Goal: Check status

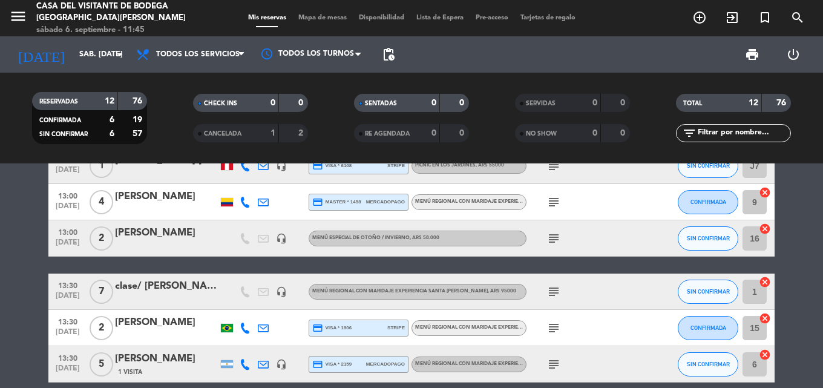
scroll to position [242, 0]
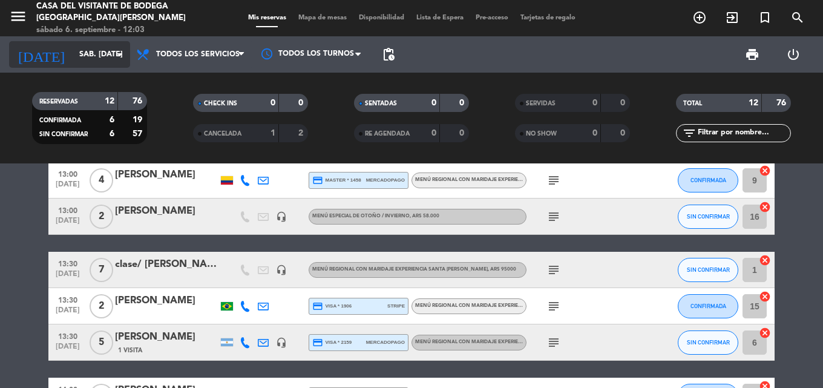
click at [92, 63] on input "sáb. [DATE]" at bounding box center [124, 54] width 102 height 21
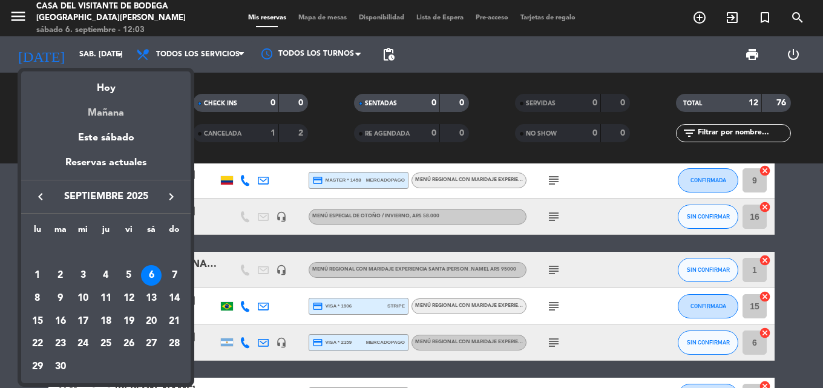
click at [107, 117] on div "Mañana" at bounding box center [105, 108] width 169 height 25
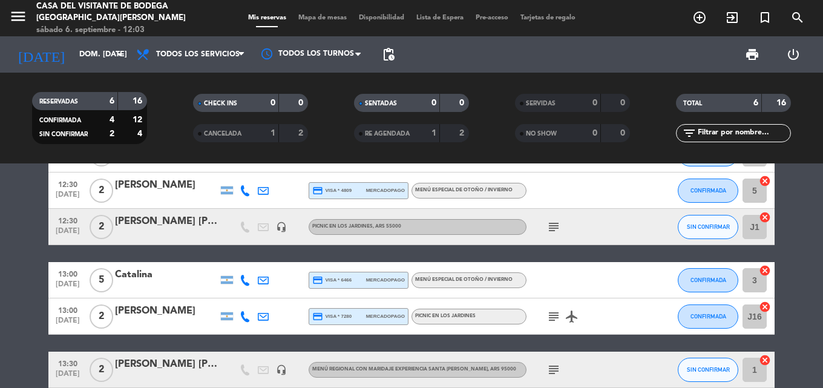
scroll to position [0, 0]
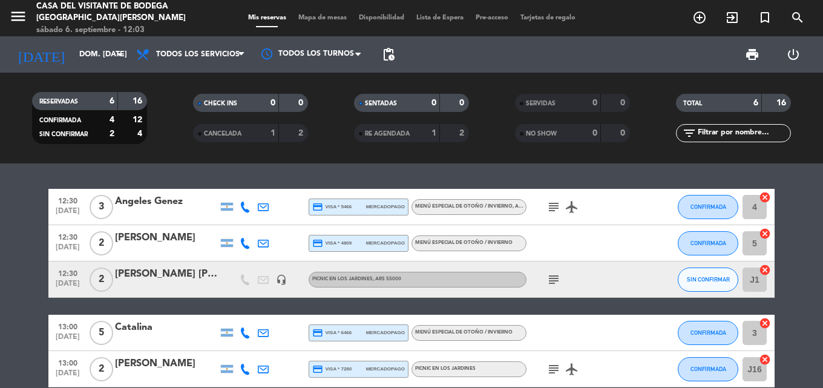
click at [4, 247] on bookings-row "12:30 [DATE] 3 Angeles Genez credit_card visa * 5466 mercadopago Menú especial …" at bounding box center [411, 315] width 823 height 252
click at [6, 247] on bookings-row "12:30 [DATE] 3 Angeles Genez credit_card visa * 5466 mercadopago Menú especial …" at bounding box center [411, 315] width 823 height 252
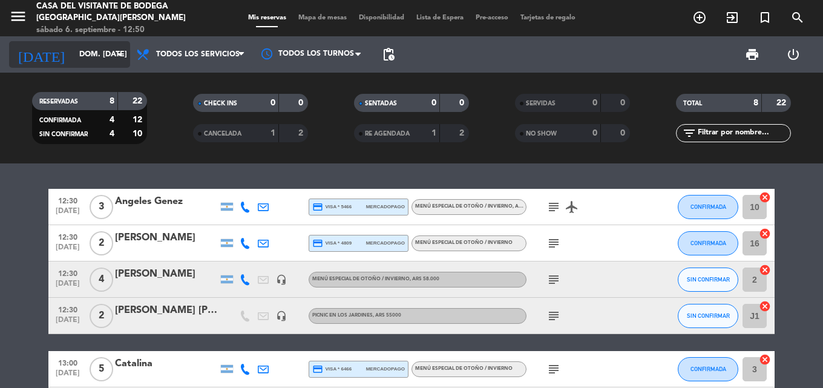
click at [73, 57] on input "dom. [DATE]" at bounding box center [124, 54] width 102 height 21
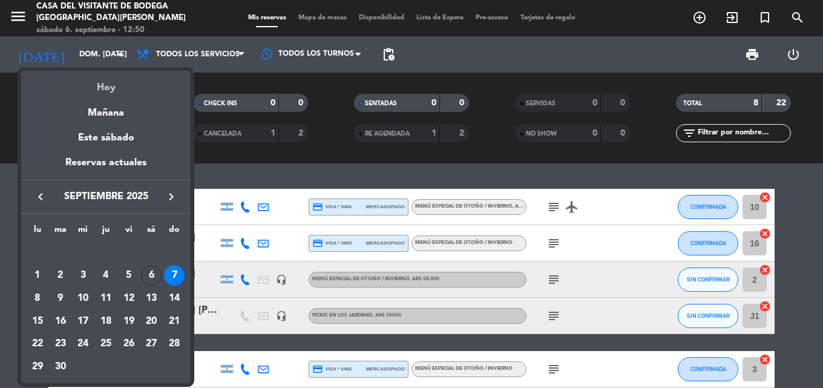
click at [90, 89] on div "Hoy" at bounding box center [105, 83] width 169 height 25
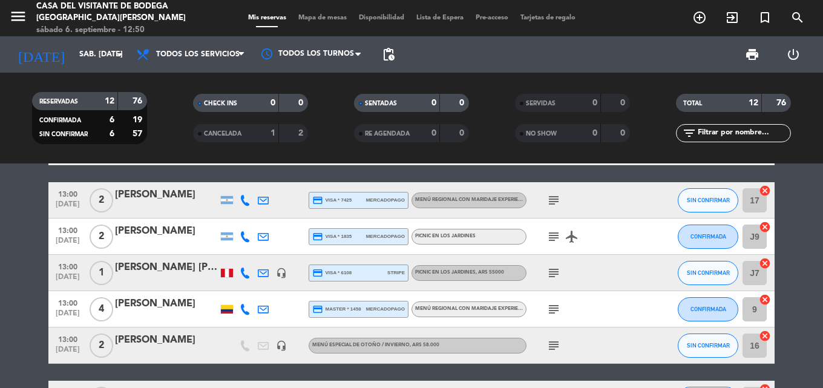
scroll to position [182, 0]
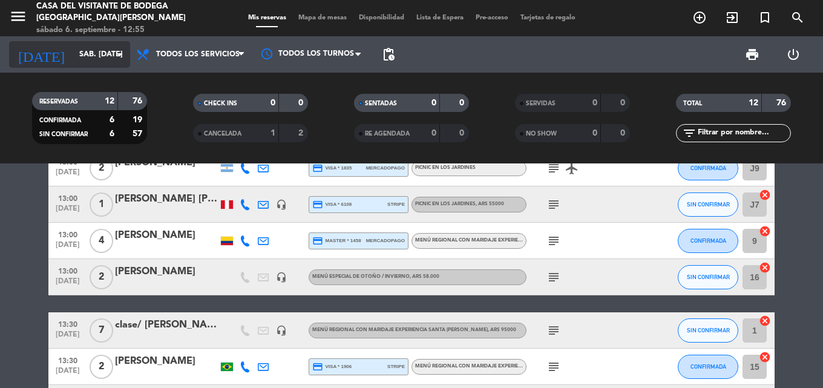
click at [90, 49] on input "sáb. [DATE]" at bounding box center [124, 54] width 102 height 21
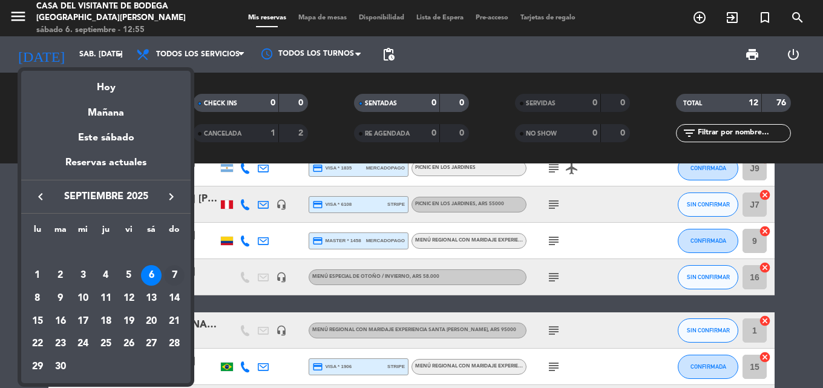
click at [177, 276] on div "7" at bounding box center [174, 275] width 21 height 21
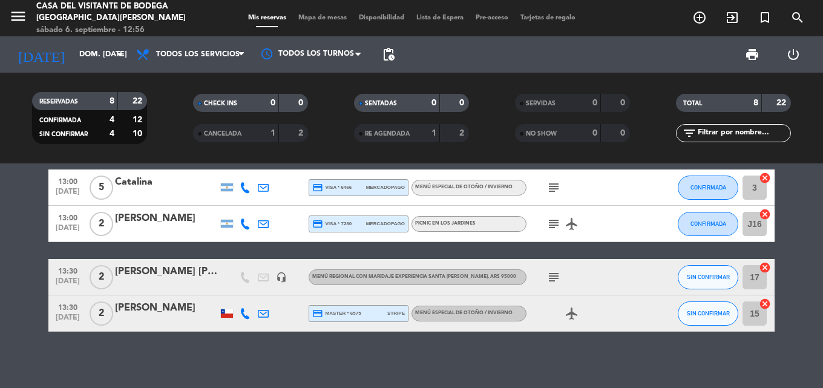
click at [552, 275] on icon "subject" at bounding box center [554, 277] width 15 height 15
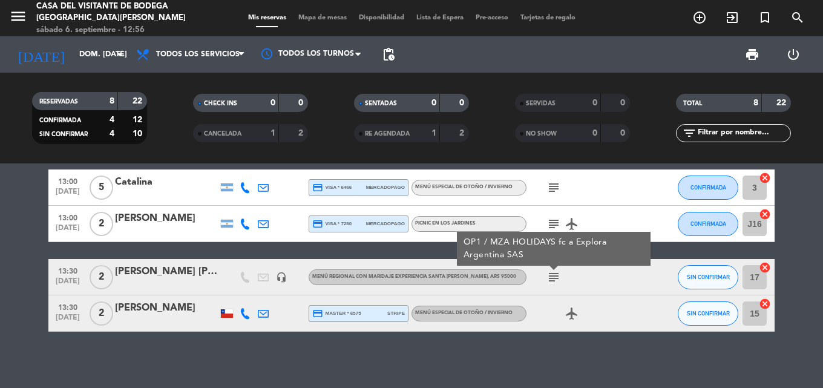
click at [552, 275] on icon "subject" at bounding box center [554, 277] width 15 height 15
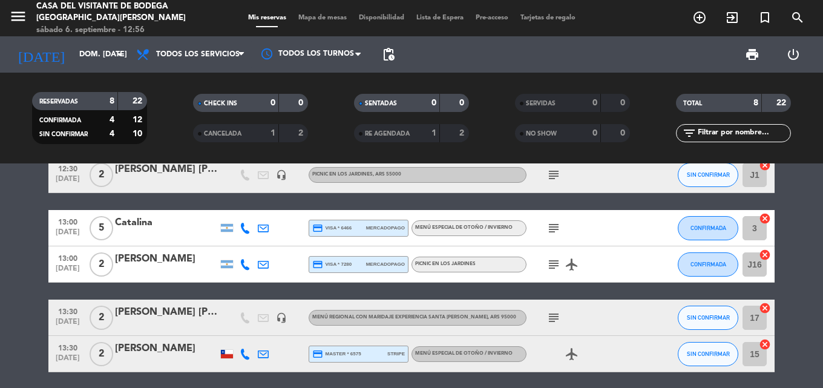
scroll to position [121, 0]
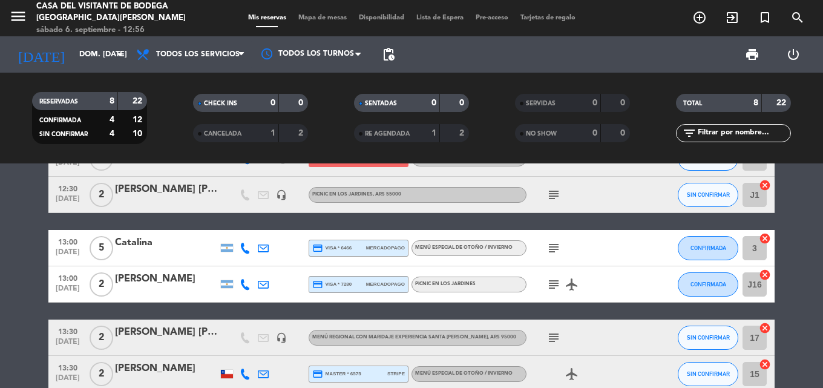
click at [551, 283] on icon "subject" at bounding box center [554, 284] width 15 height 15
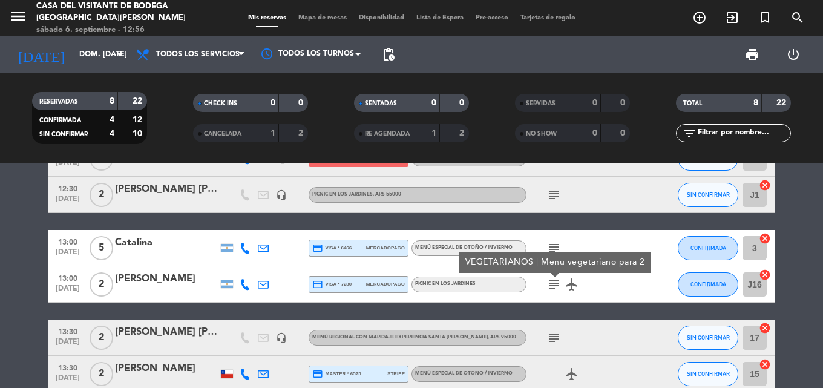
click at [551, 283] on icon "subject" at bounding box center [554, 284] width 15 height 15
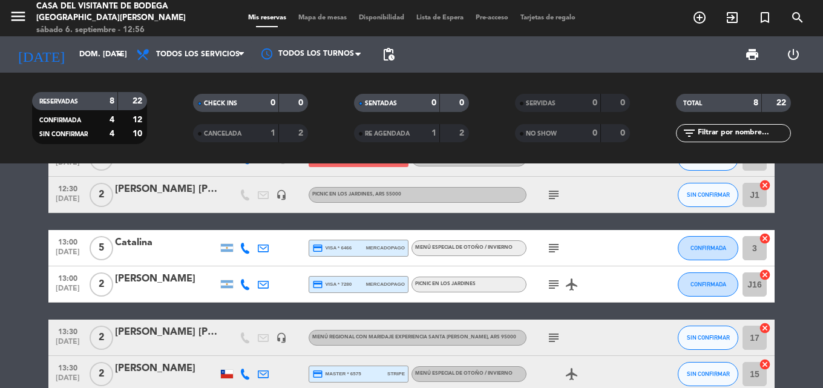
click at [563, 264] on div "subject" at bounding box center [581, 248] width 109 height 36
click at [550, 251] on icon "subject" at bounding box center [554, 248] width 15 height 15
click at [556, 197] on icon "subject" at bounding box center [554, 195] width 15 height 15
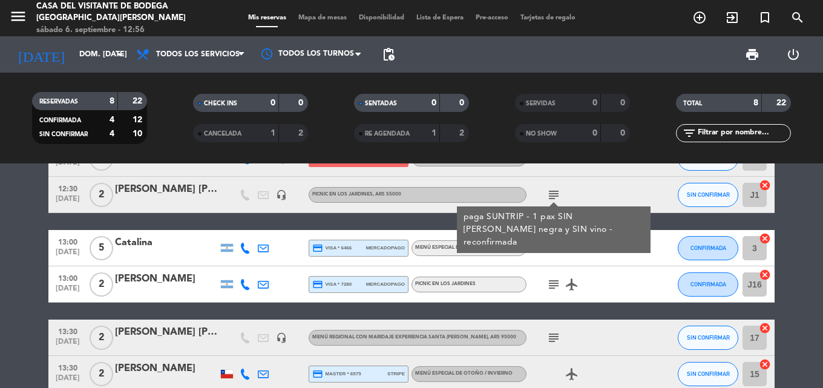
click at [553, 194] on icon "subject" at bounding box center [554, 195] width 15 height 15
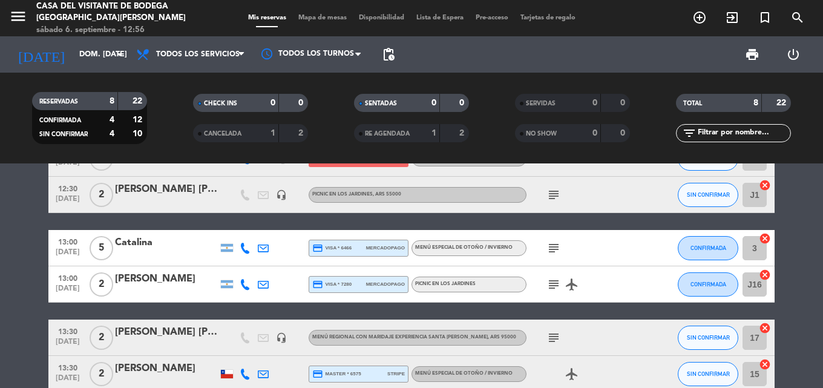
scroll to position [61, 0]
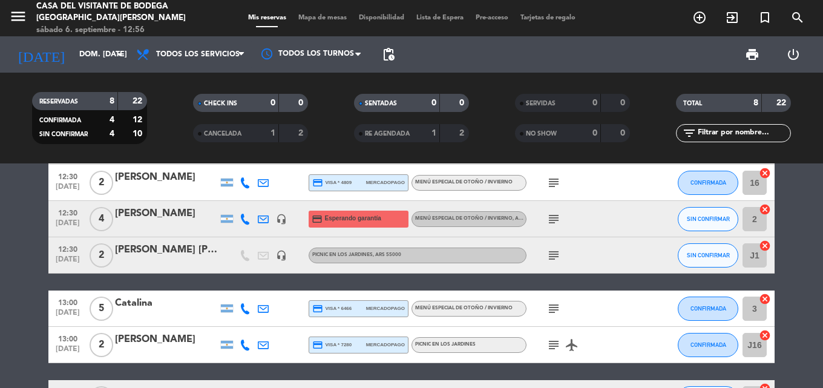
click at [551, 219] on icon "subject" at bounding box center [554, 219] width 15 height 15
click at [556, 185] on icon "subject" at bounding box center [554, 183] width 15 height 15
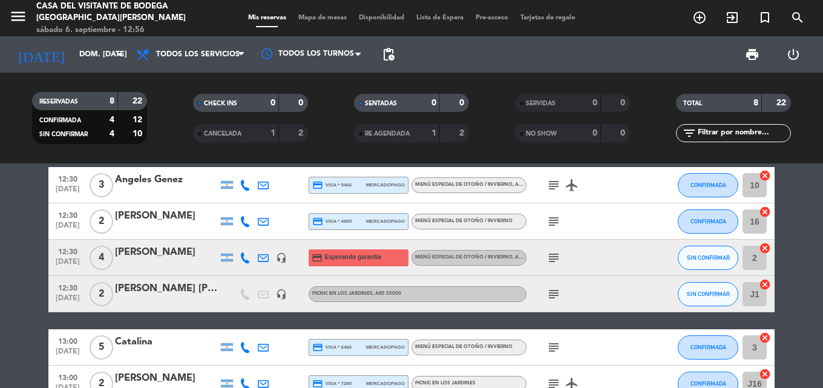
scroll to position [0, 0]
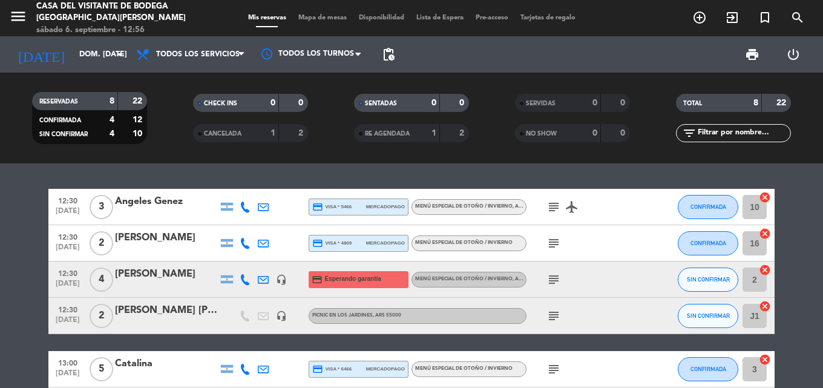
click at [554, 207] on icon "subject" at bounding box center [554, 207] width 15 height 15
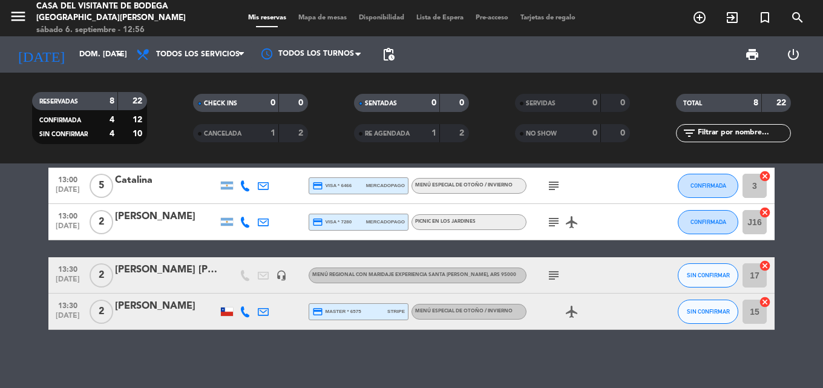
scroll to position [186, 0]
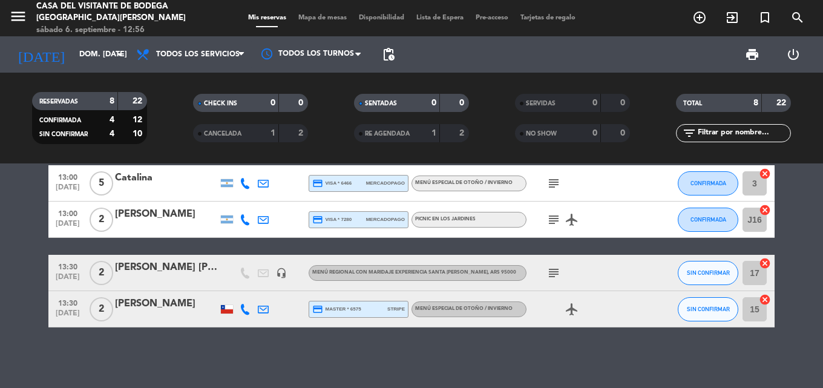
click at [554, 275] on icon "subject" at bounding box center [554, 273] width 15 height 15
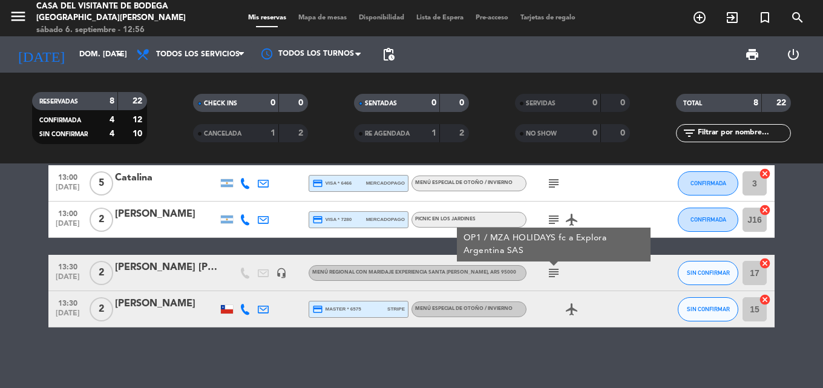
click at [554, 275] on icon "subject" at bounding box center [554, 273] width 15 height 15
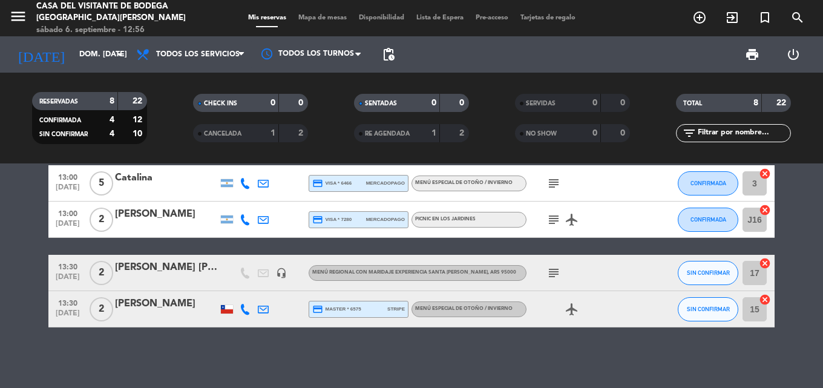
click at [554, 219] on icon "subject" at bounding box center [554, 219] width 15 height 15
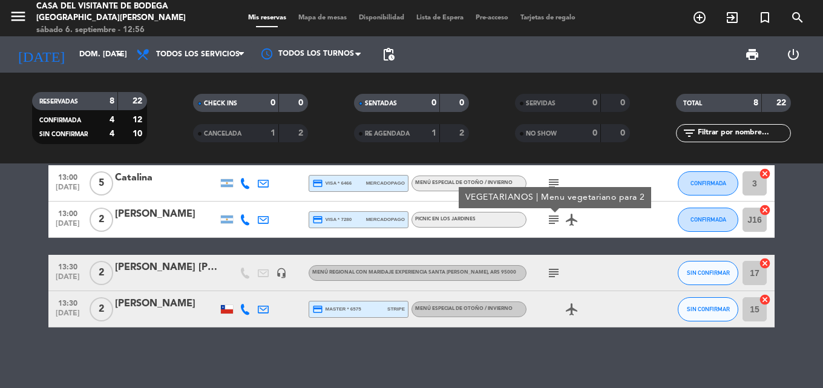
click at [554, 219] on icon "subject" at bounding box center [554, 219] width 15 height 15
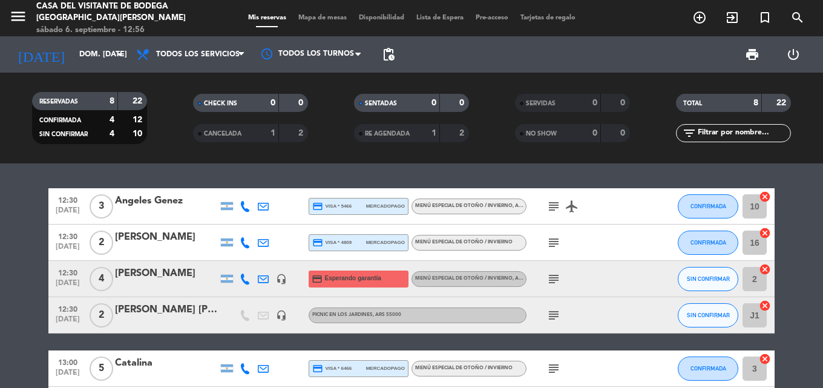
scroll to position [0, 0]
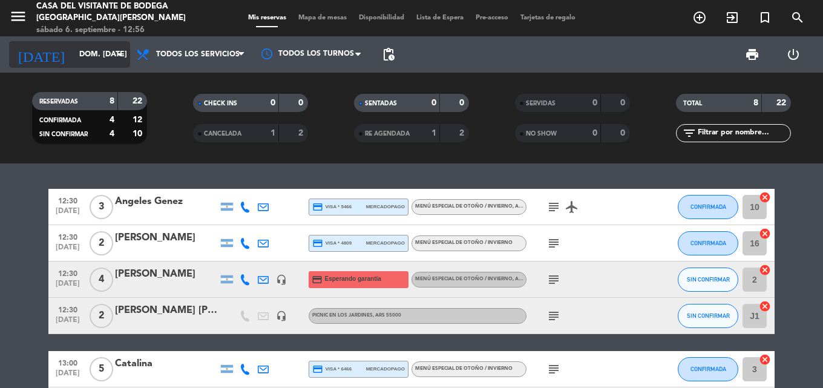
click at [74, 61] on input "dom. [DATE]" at bounding box center [124, 54] width 102 height 21
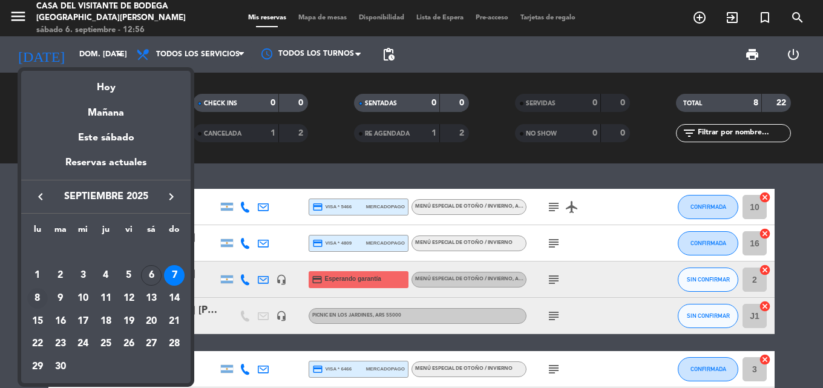
click at [35, 301] on div "8" at bounding box center [37, 298] width 21 height 21
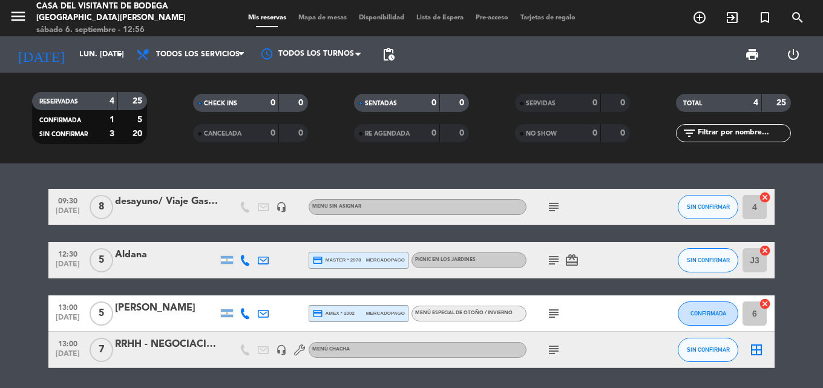
click at [553, 351] on icon "subject" at bounding box center [554, 350] width 15 height 15
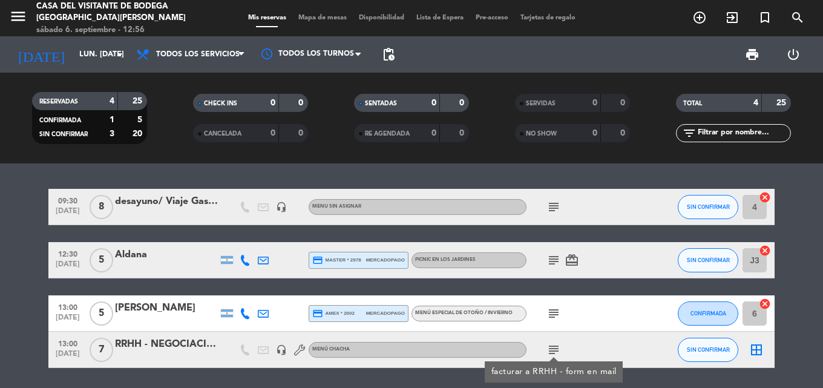
click at [553, 351] on icon "subject" at bounding box center [554, 350] width 15 height 15
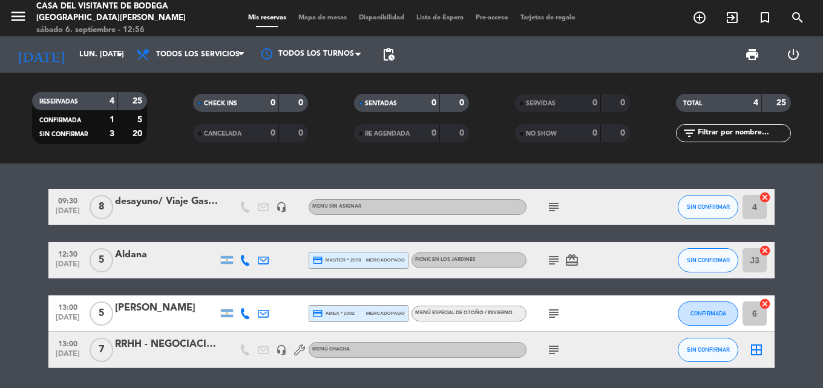
click at [580, 173] on div "09:30 [DATE] 8 desayuno/ Viaje Gastronomicos / Fer Dol - [PERSON_NAME] headset_…" at bounding box center [411, 275] width 823 height 225
click at [82, 58] on input "lun. [DATE]" at bounding box center [124, 54] width 102 height 21
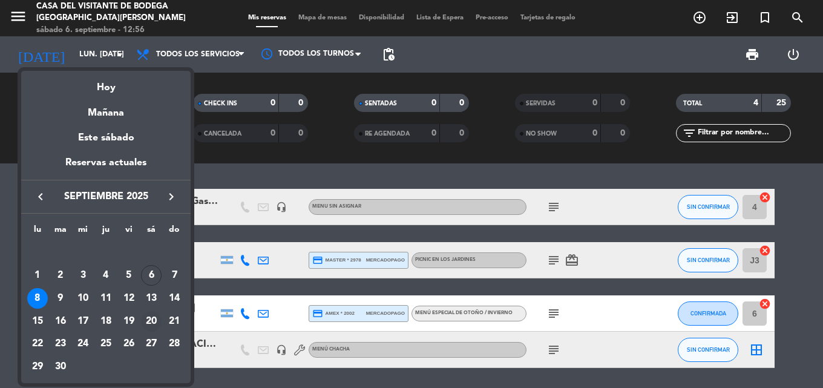
click at [156, 323] on div "20" at bounding box center [151, 321] width 21 height 21
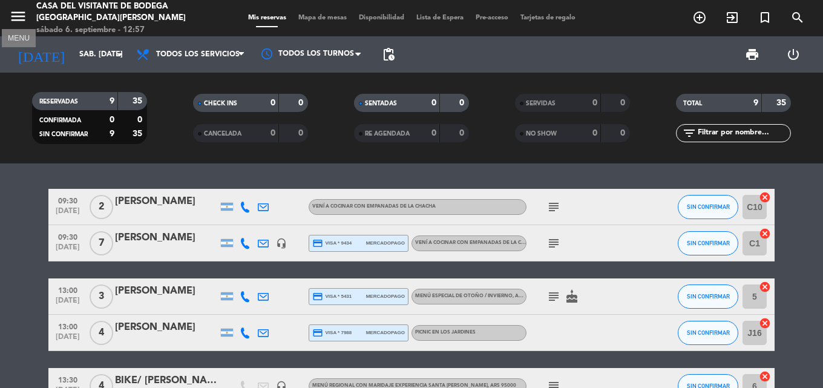
click at [21, 18] on icon "menu" at bounding box center [18, 16] width 18 height 18
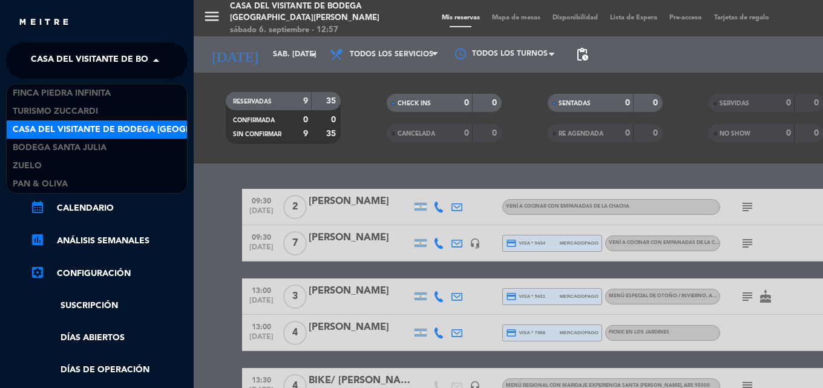
click at [157, 62] on span at bounding box center [159, 60] width 21 height 25
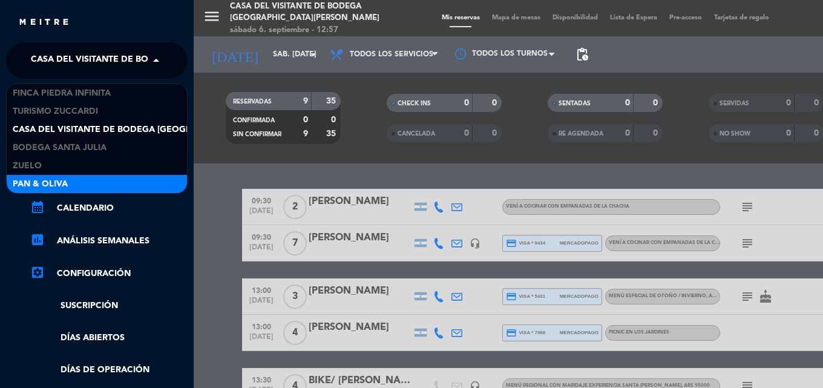
click at [65, 182] on span "Pan & Oliva" at bounding box center [40, 184] width 55 height 14
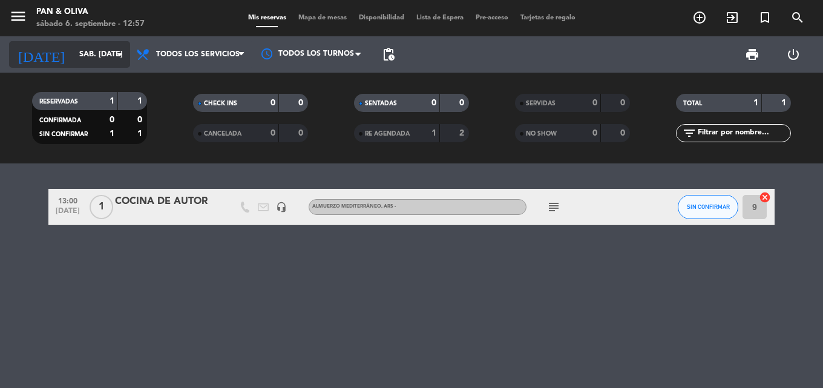
click at [108, 51] on input "sáb. [DATE]" at bounding box center [124, 54] width 102 height 21
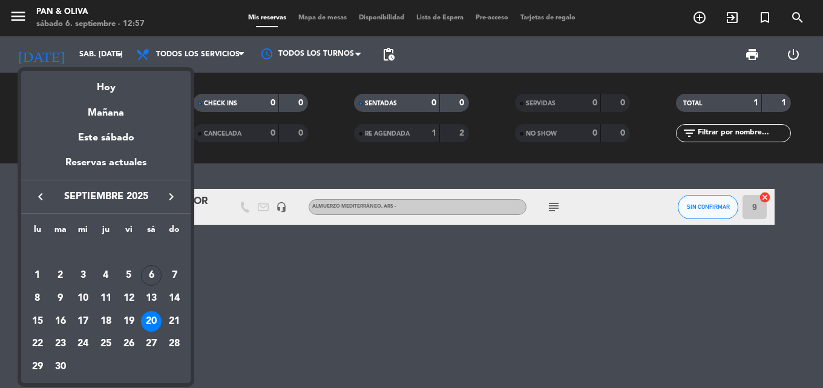
click at [173, 317] on div "21" at bounding box center [174, 321] width 21 height 21
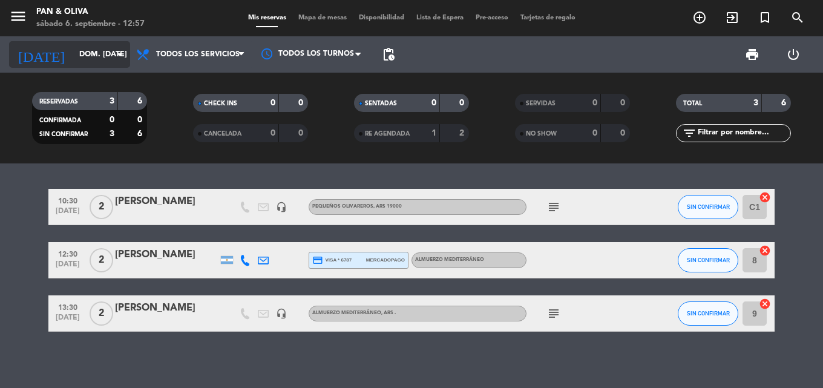
click at [75, 49] on input "dom. [DATE]" at bounding box center [124, 54] width 102 height 21
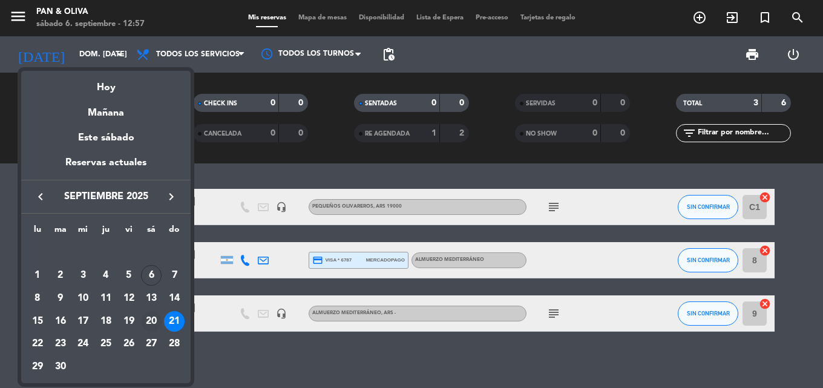
click at [157, 320] on div "20" at bounding box center [151, 321] width 21 height 21
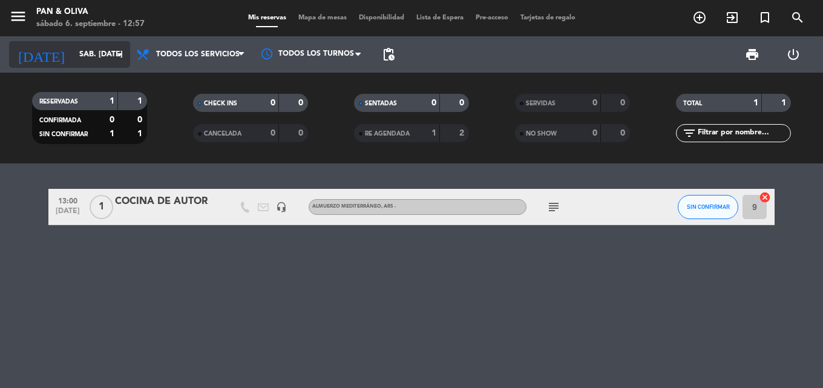
click at [94, 47] on input "sáb. [DATE]" at bounding box center [124, 54] width 102 height 21
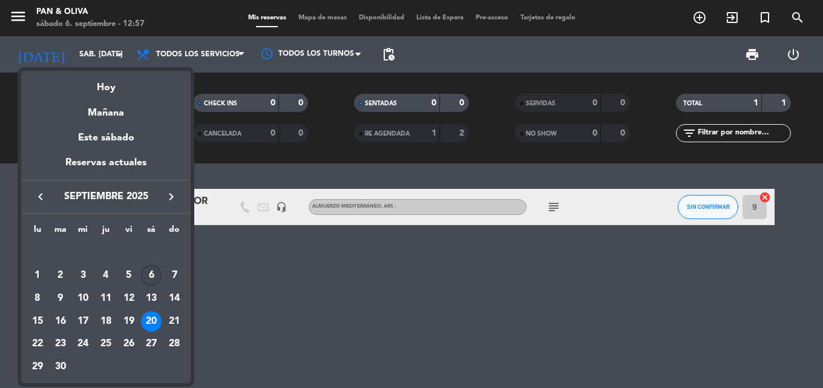
click at [153, 271] on div "6" at bounding box center [151, 275] width 21 height 21
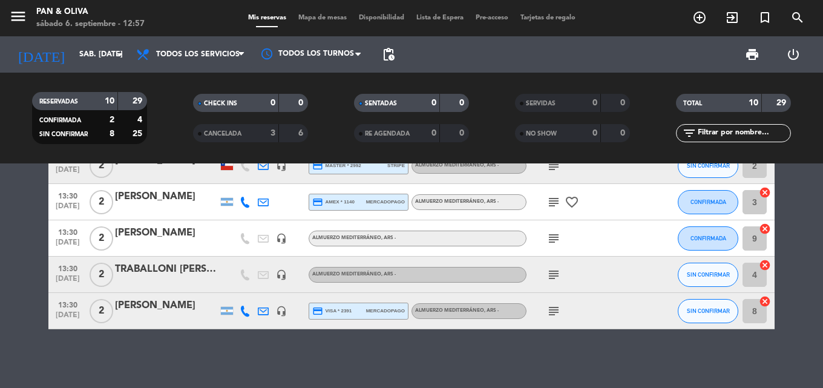
scroll to position [258, 0]
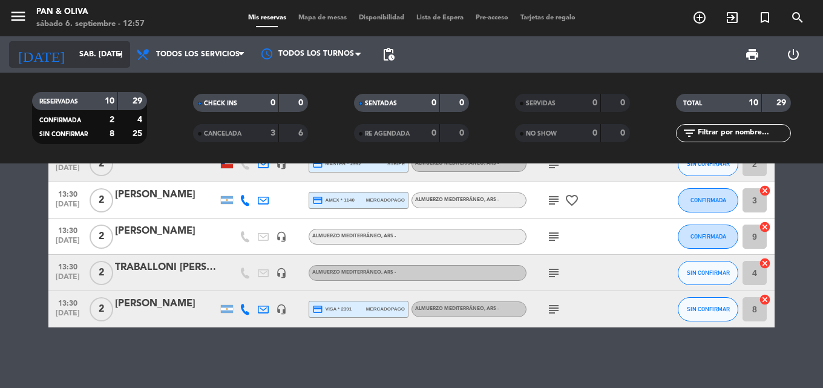
click at [78, 56] on input "sáb. [DATE]" at bounding box center [124, 54] width 102 height 21
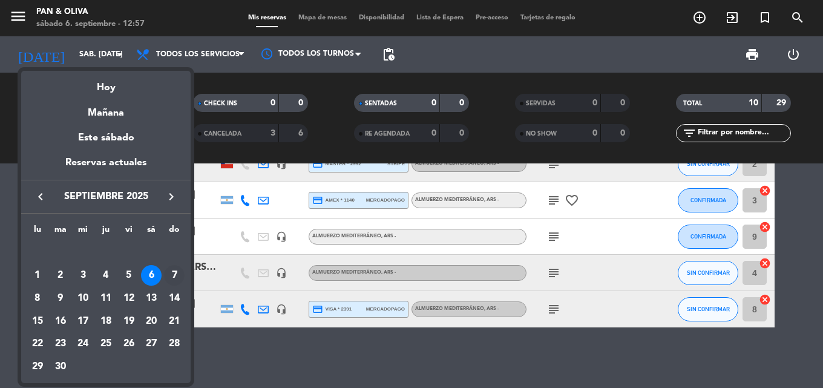
click at [171, 273] on div "7" at bounding box center [174, 275] width 21 height 21
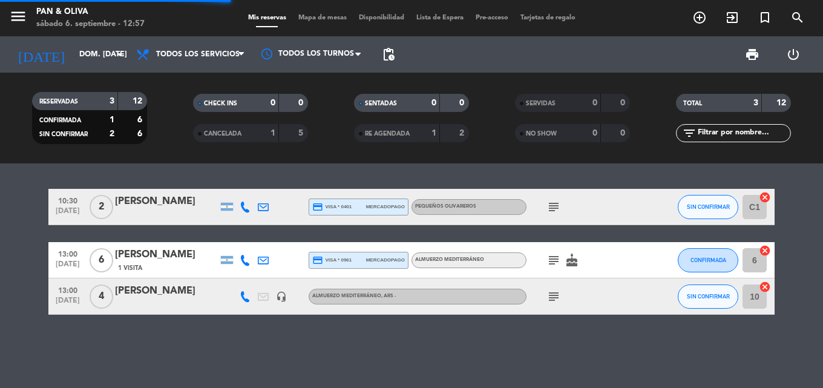
scroll to position [0, 0]
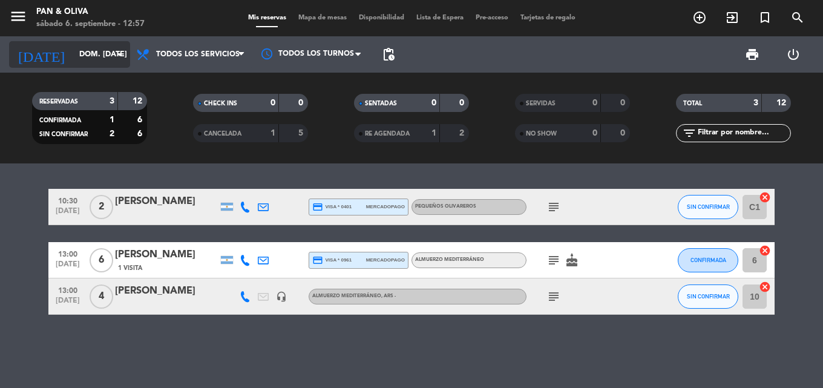
click at [79, 48] on input "dom. [DATE]" at bounding box center [124, 54] width 102 height 21
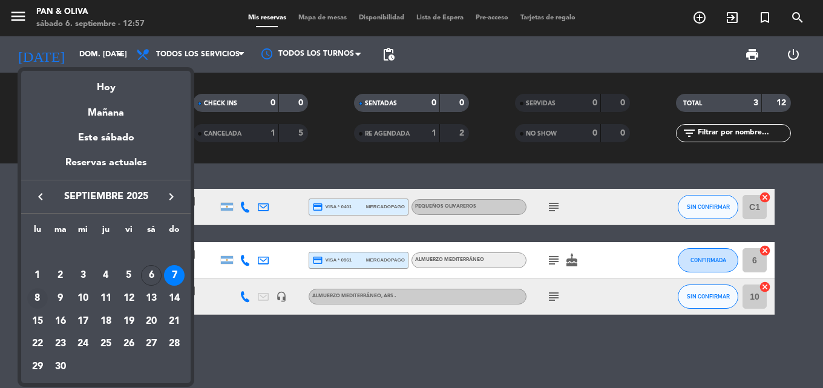
click at [39, 300] on div "8" at bounding box center [37, 298] width 21 height 21
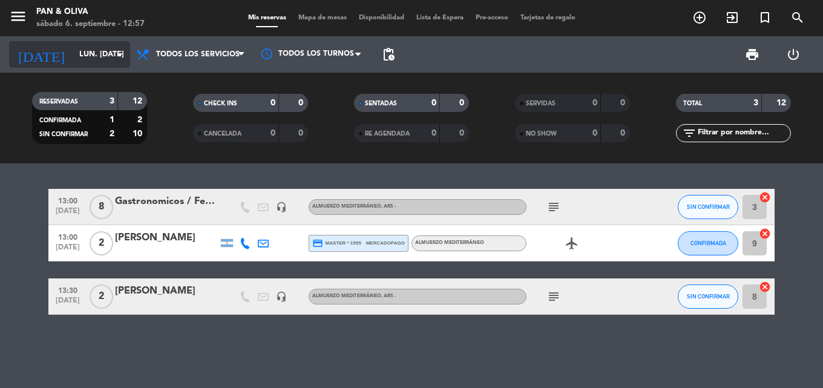
click at [96, 54] on input "lun. [DATE]" at bounding box center [124, 54] width 102 height 21
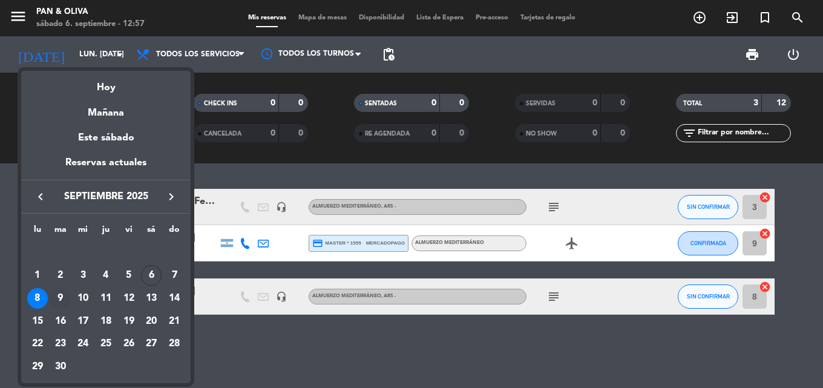
click at [55, 296] on div "9" at bounding box center [60, 298] width 21 height 21
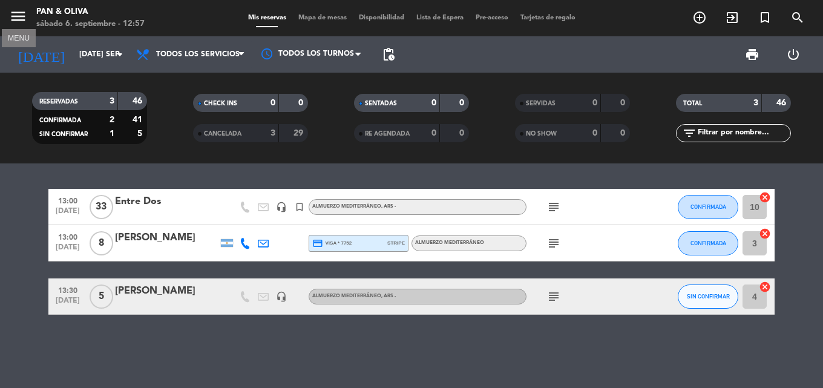
click at [24, 19] on icon "menu" at bounding box center [18, 16] width 18 height 18
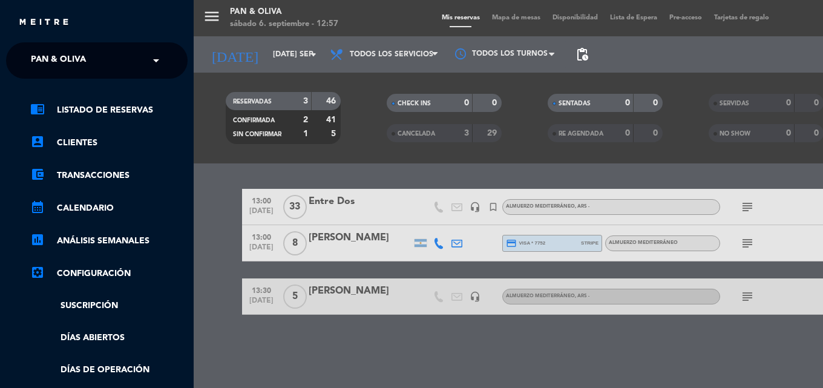
click at [153, 60] on span at bounding box center [159, 60] width 21 height 25
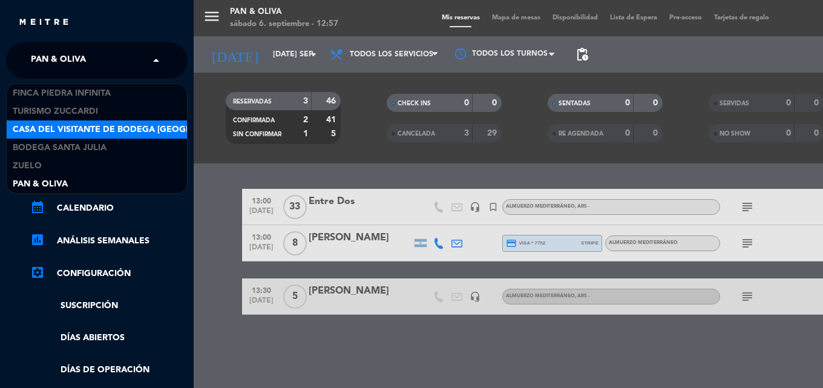
click at [97, 130] on span "Casa del Visitante de Bodega [GEOGRAPHIC_DATA][PERSON_NAME]" at bounding box center [165, 130] width 304 height 14
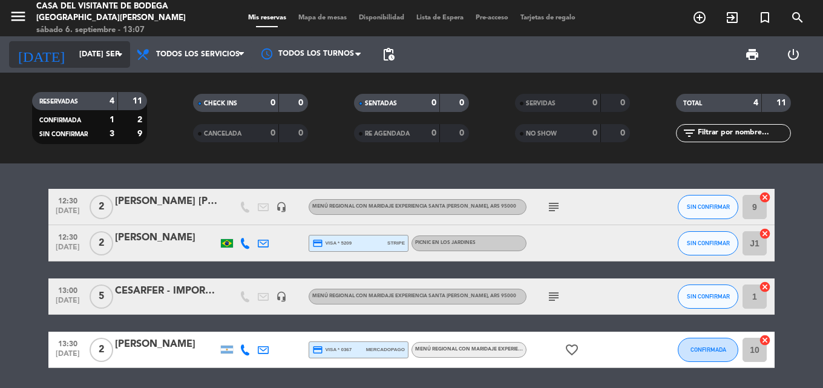
click at [105, 58] on input "[DATE] sep." at bounding box center [124, 54] width 102 height 21
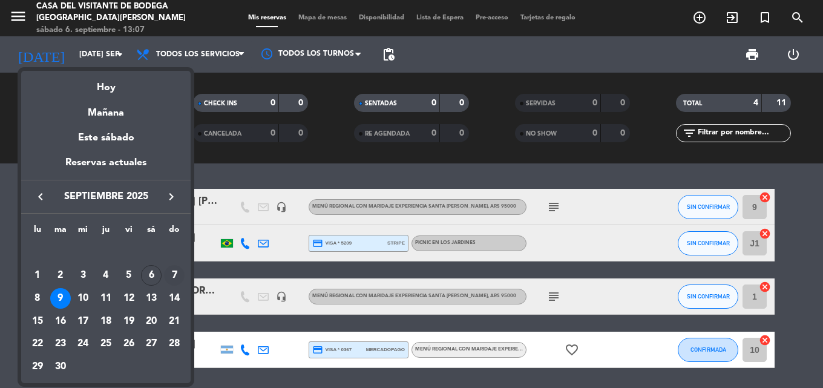
click at [172, 278] on div "7" at bounding box center [174, 275] width 21 height 21
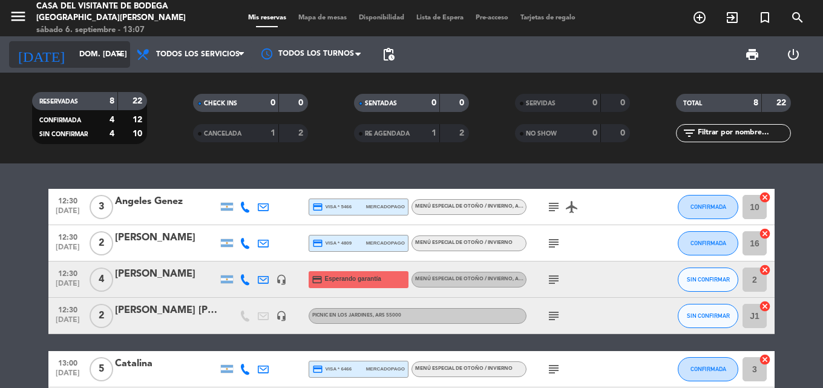
click at [95, 45] on input "dom. [DATE]" at bounding box center [124, 54] width 102 height 21
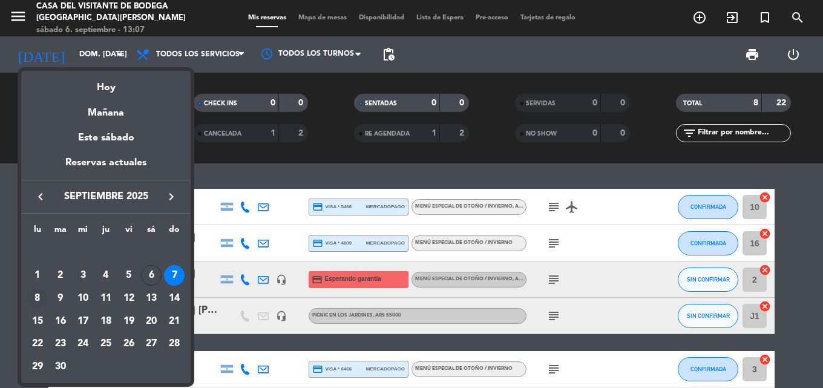
click at [40, 300] on div "8" at bounding box center [37, 298] width 21 height 21
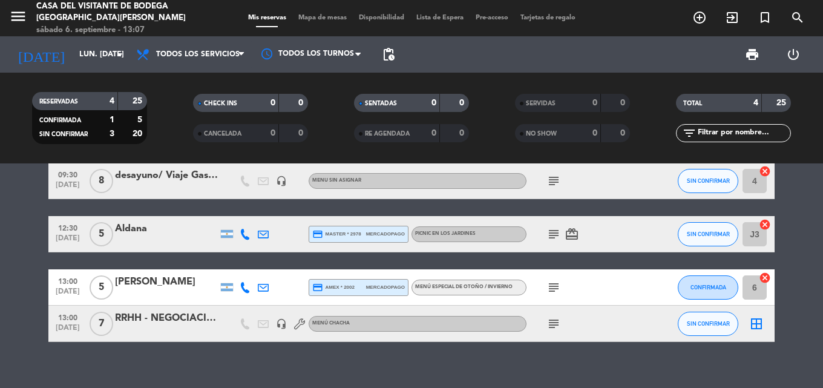
scroll to position [41, 0]
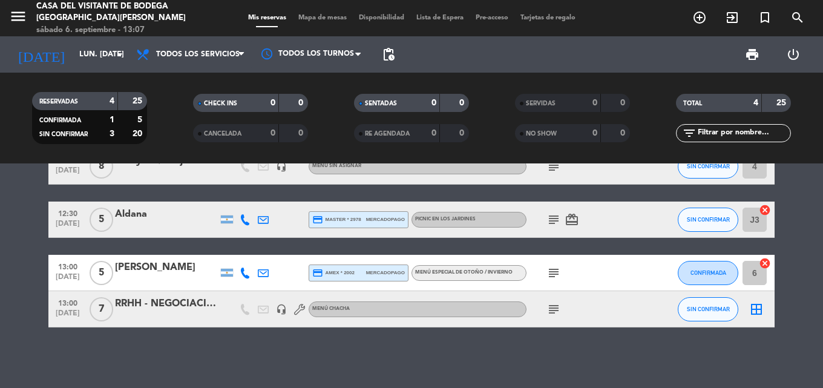
click at [551, 309] on icon "subject" at bounding box center [554, 309] width 15 height 15
click at [153, 344] on div "09:30 [DATE] 8 desayuno/ Viaje Gastronomicos / Fer Dol - [PERSON_NAME] headset_…" at bounding box center [411, 275] width 823 height 225
click at [553, 274] on icon "subject" at bounding box center [554, 273] width 15 height 15
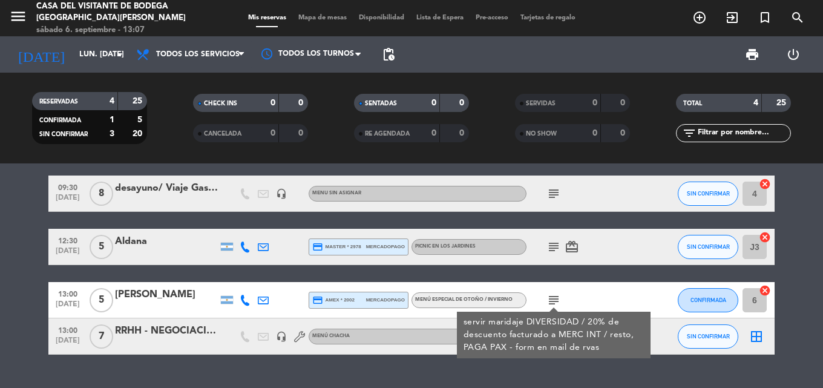
scroll to position [0, 0]
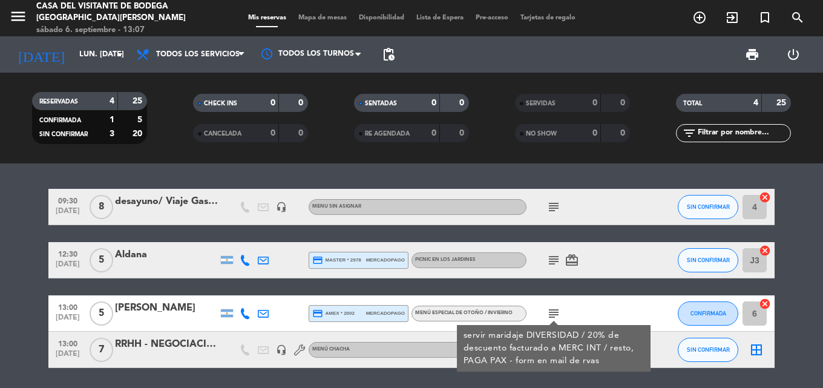
click at [553, 266] on icon "subject" at bounding box center [554, 260] width 15 height 15
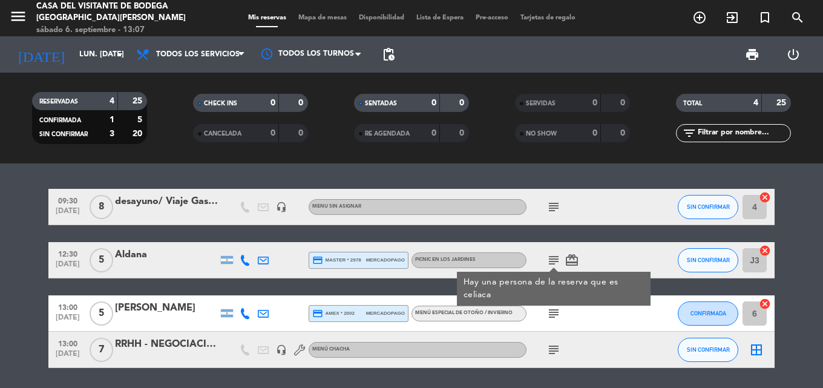
click at [539, 211] on div "subject" at bounding box center [581, 207] width 109 height 36
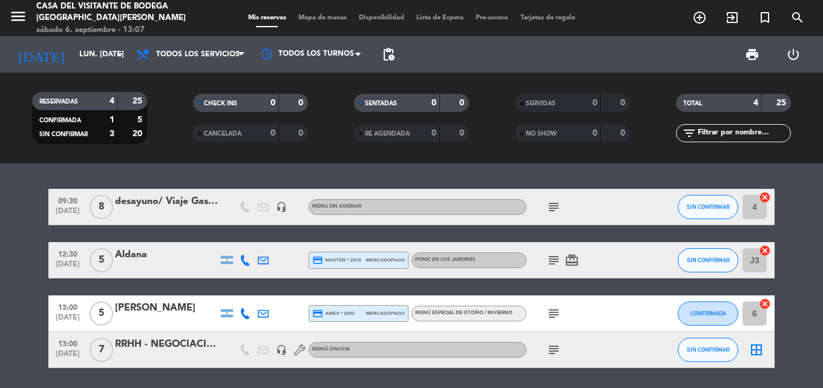
click at [550, 209] on icon "subject" at bounding box center [554, 207] width 15 height 15
click at [205, 172] on div "09:30 [DATE] 8 desayuno/ Viaje Gastronomicos / Fer Dol - [PERSON_NAME] headset_…" at bounding box center [411, 275] width 823 height 225
click at [196, 196] on div "desayuno/ Viaje Gastronomicos / Fer Dol - [PERSON_NAME]" at bounding box center [166, 202] width 103 height 16
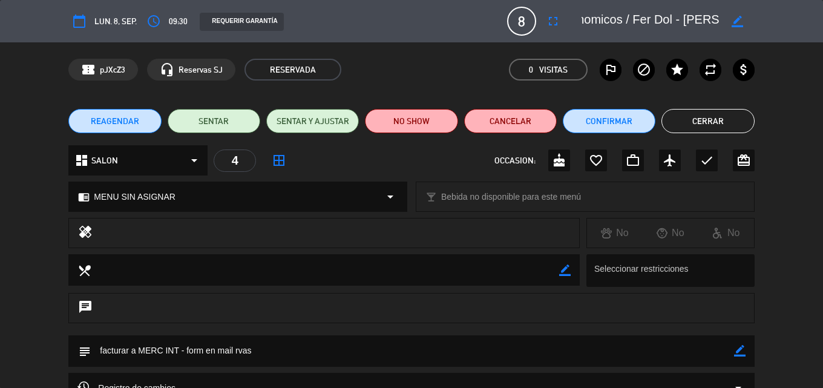
scroll to position [0, 174]
drag, startPoint x: 582, startPoint y: 18, endPoint x: 723, endPoint y: 24, distance: 141.8
click at [723, 24] on div "border_color" at bounding box center [664, 21] width 182 height 22
click at [719, 120] on button "Cerrar" at bounding box center [708, 121] width 93 height 24
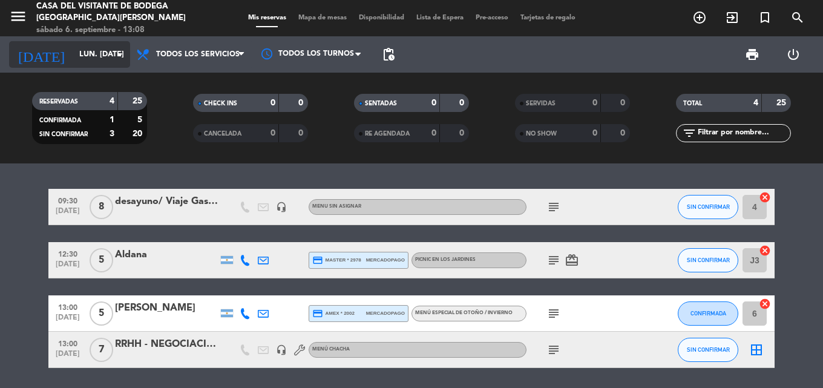
click at [88, 52] on input "lun. [DATE]" at bounding box center [124, 54] width 102 height 21
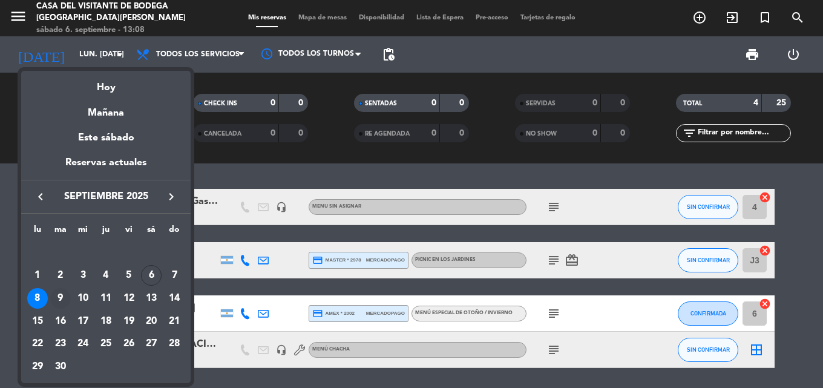
click at [67, 297] on div "9" at bounding box center [60, 298] width 21 height 21
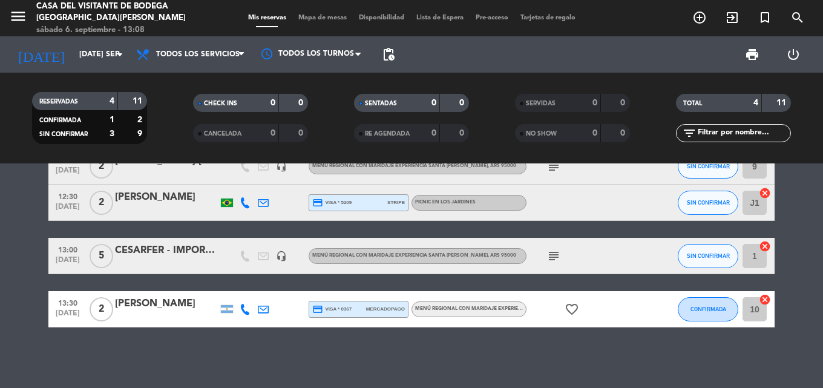
scroll to position [0, 0]
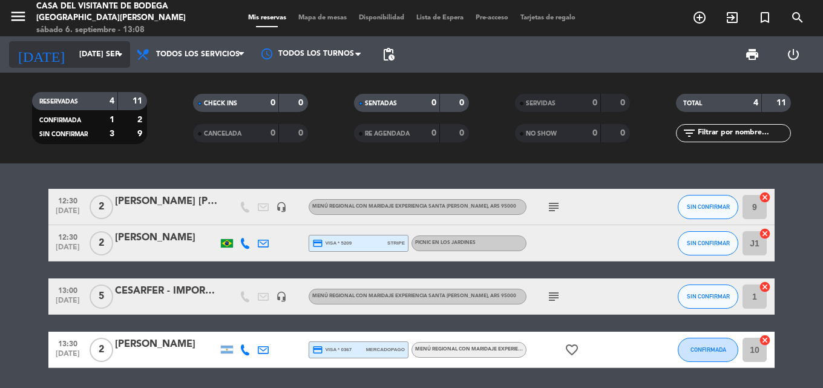
click at [105, 61] on input "[DATE] sep." at bounding box center [124, 54] width 102 height 21
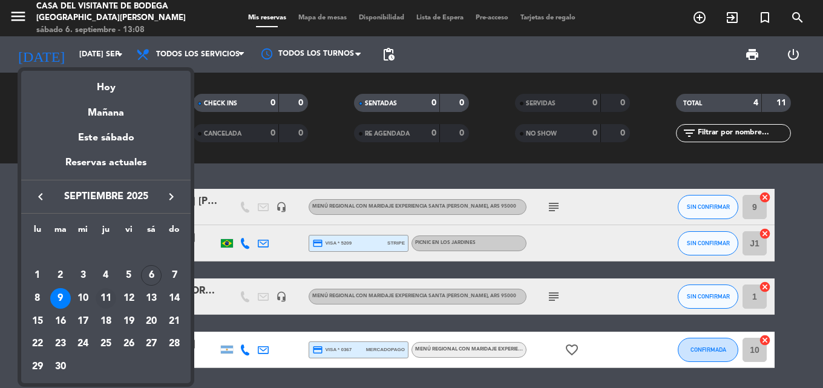
click at [102, 300] on div "11" at bounding box center [106, 298] width 21 height 21
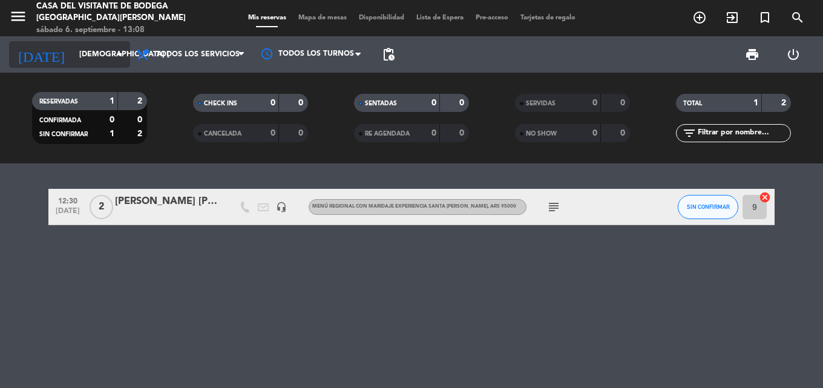
click at [123, 47] on input "[DEMOGRAPHIC_DATA] [DATE]" at bounding box center [124, 54] width 102 height 21
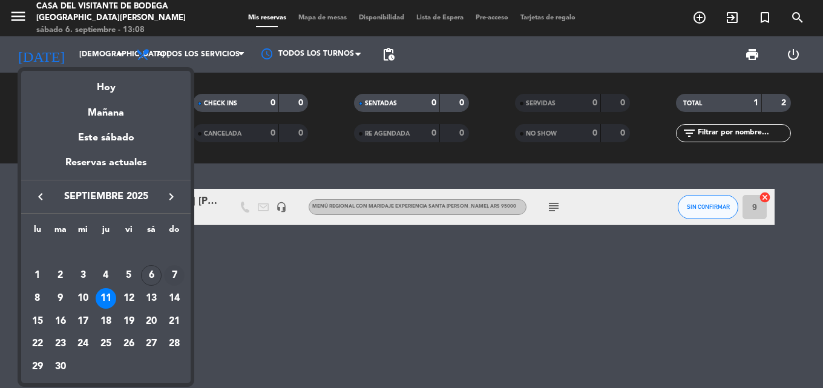
click at [171, 277] on div "7" at bounding box center [174, 275] width 21 height 21
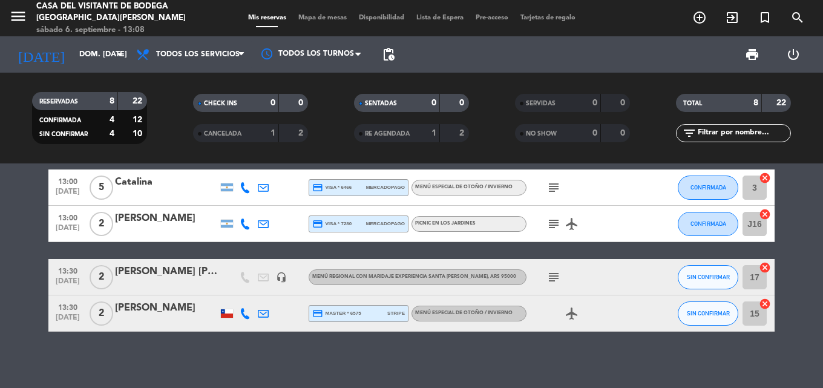
scroll to position [186, 0]
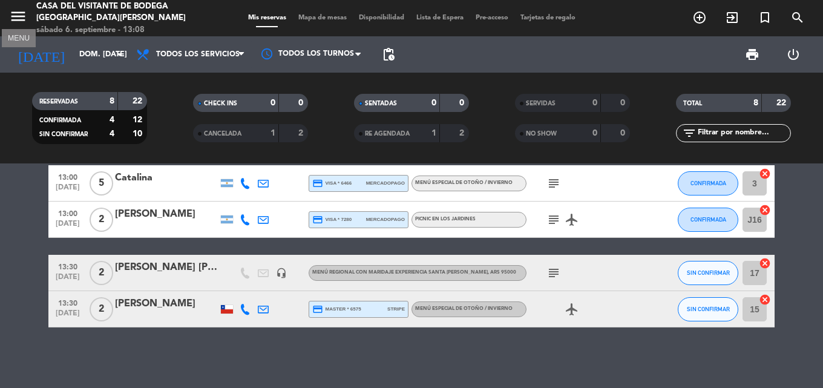
click at [21, 17] on icon "menu" at bounding box center [18, 16] width 18 height 18
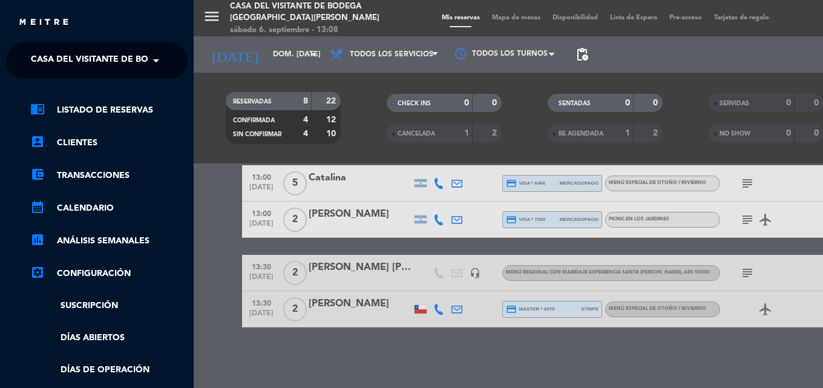
click at [54, 57] on span "Casa del Visitante de Bodega [GEOGRAPHIC_DATA][PERSON_NAME]" at bounding box center [183, 60] width 304 height 25
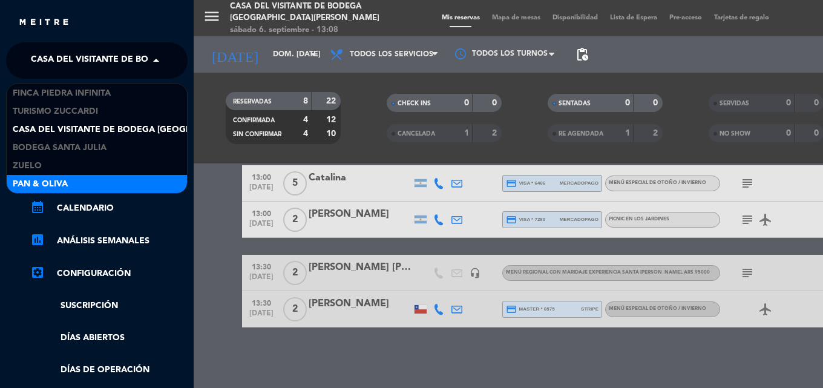
click at [75, 182] on div "Pan & Oliva" at bounding box center [97, 184] width 180 height 18
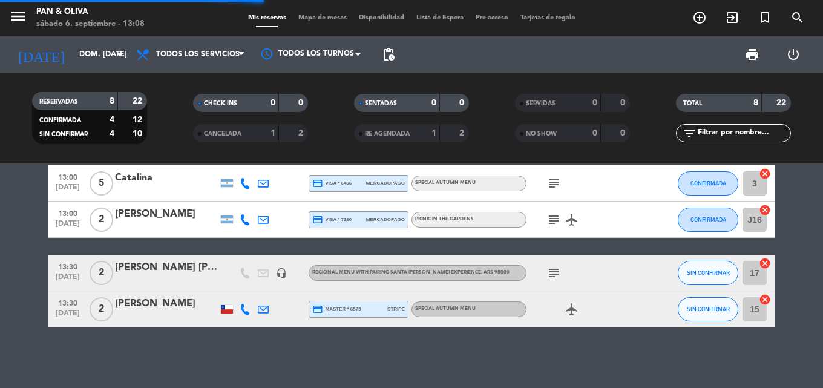
scroll to position [0, 0]
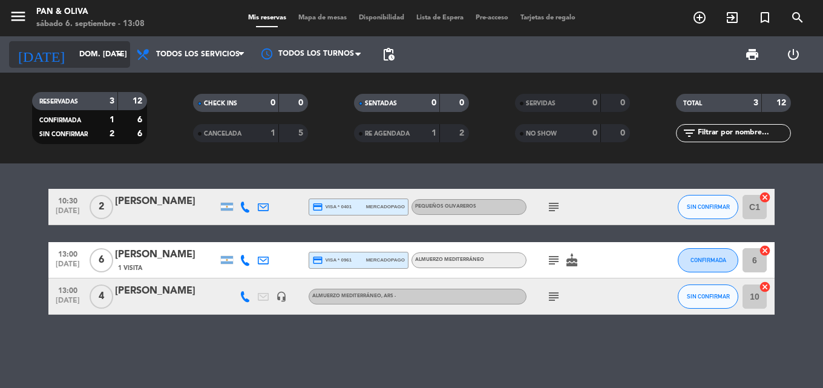
click at [99, 63] on input "dom. [DATE]" at bounding box center [124, 54] width 102 height 21
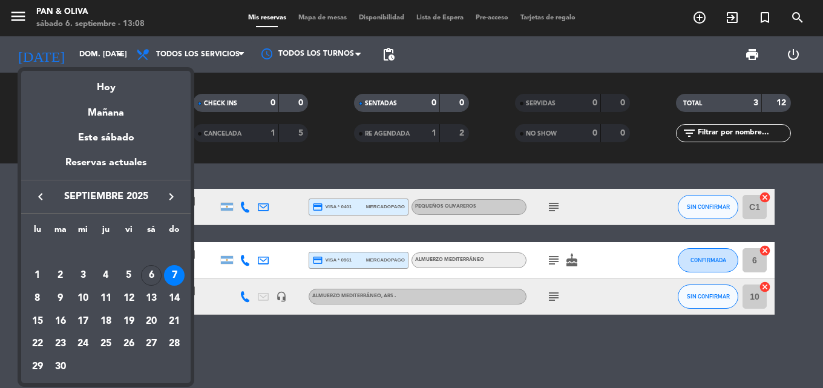
click at [171, 275] on div "7" at bounding box center [174, 275] width 21 height 21
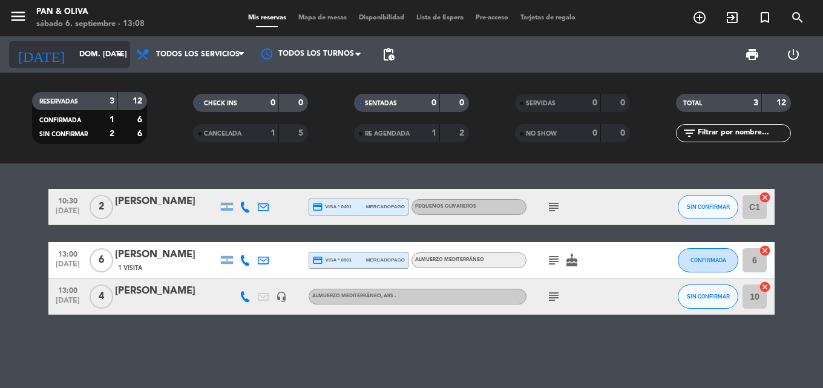
click at [88, 61] on input "dom. [DATE]" at bounding box center [124, 54] width 102 height 21
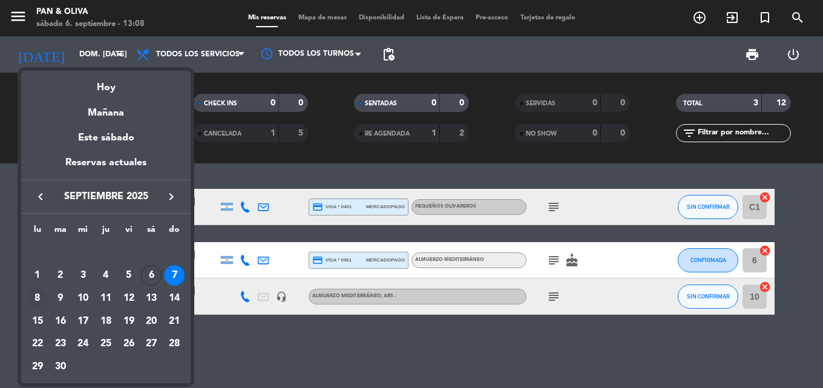
click at [44, 296] on div "8" at bounding box center [37, 298] width 21 height 21
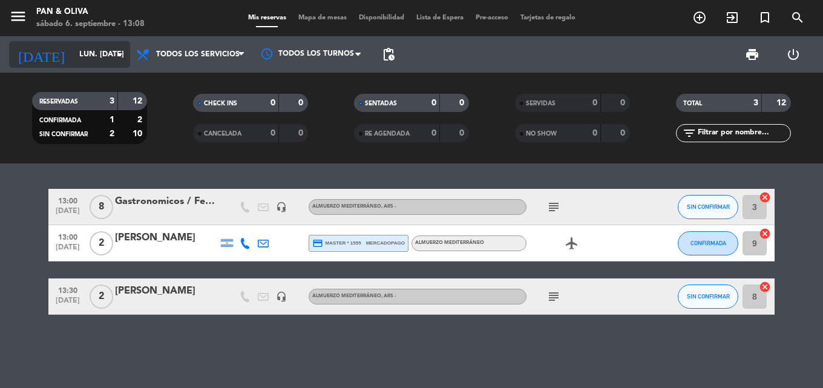
click at [92, 61] on input "lun. [DATE]" at bounding box center [124, 54] width 102 height 21
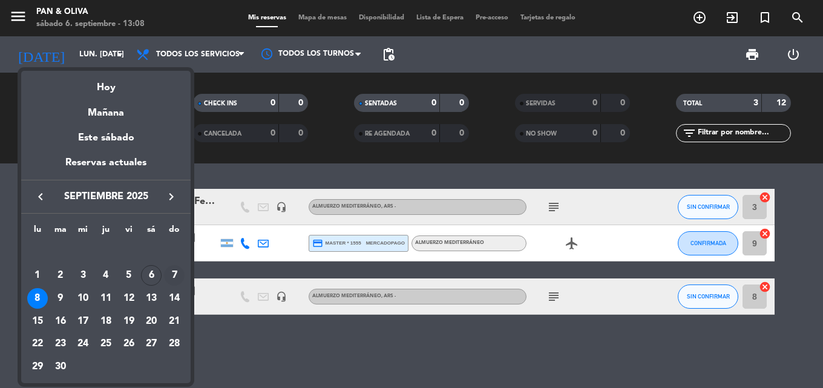
click at [174, 268] on div "7" at bounding box center [174, 275] width 21 height 21
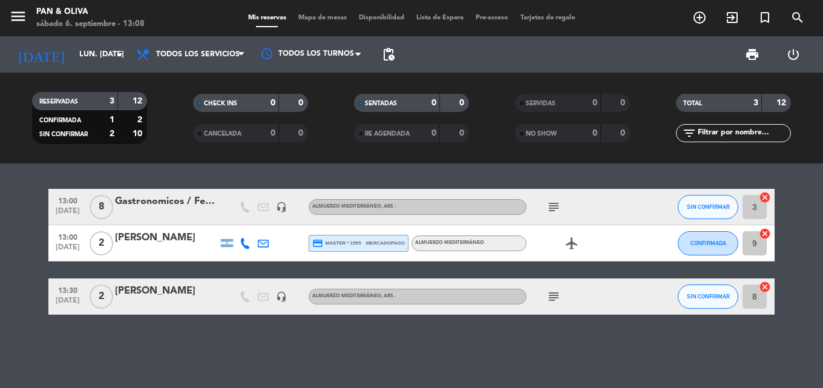
type input "dom. [DATE]"
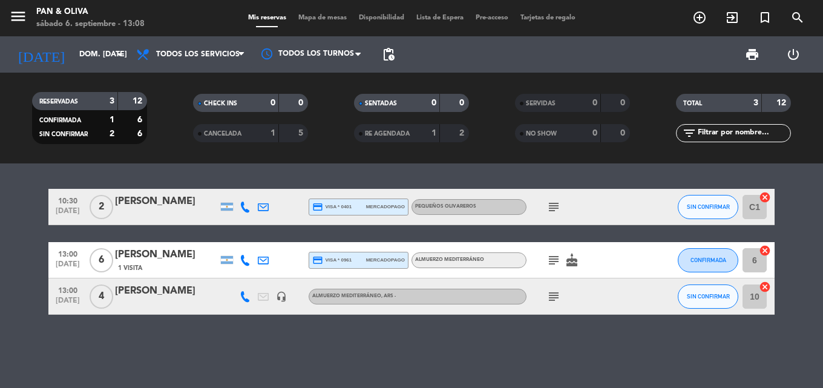
click at [21, 192] on bookings-row "10:30 [DATE] 2 [PERSON_NAME] credit_card visa * 0401 mercadopago Pequeños Oliva…" at bounding box center [411, 252] width 823 height 126
click at [73, 59] on input "dom. [DATE]" at bounding box center [124, 54] width 102 height 21
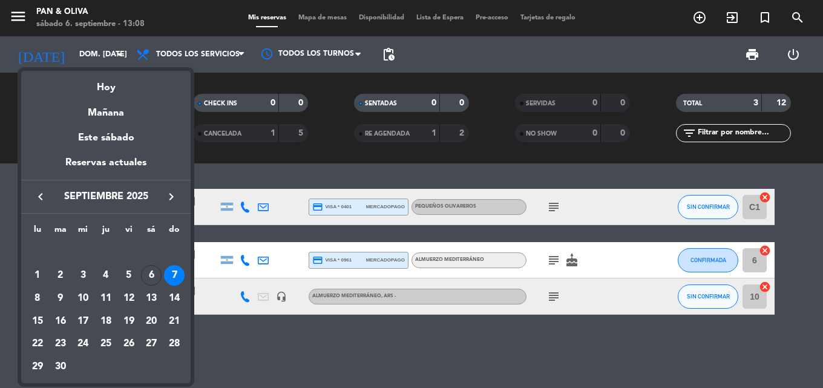
drag, startPoint x: 232, startPoint y: 179, endPoint x: 214, endPoint y: 174, distance: 19.0
click at [227, 179] on div at bounding box center [411, 194] width 823 height 388
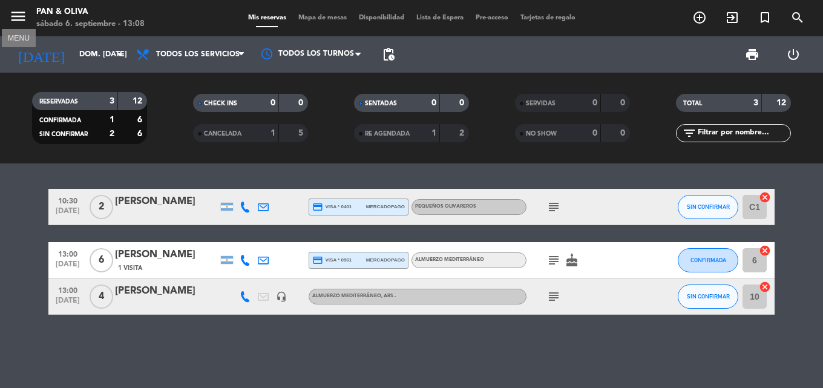
click at [21, 11] on icon "menu" at bounding box center [18, 16] width 18 height 18
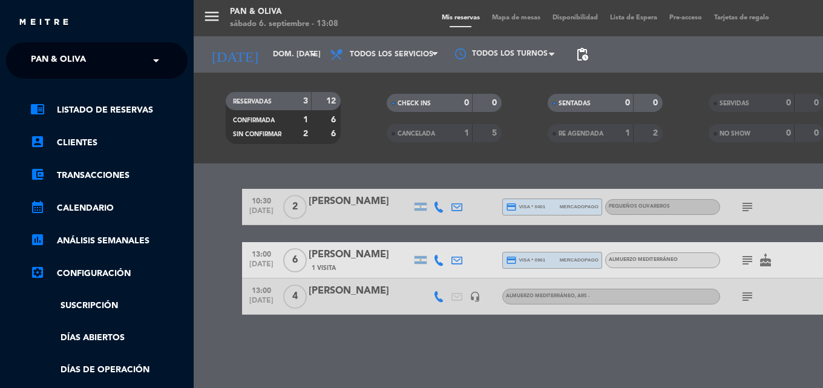
click at [84, 48] on span "Pan & Oliva" at bounding box center [58, 60] width 55 height 25
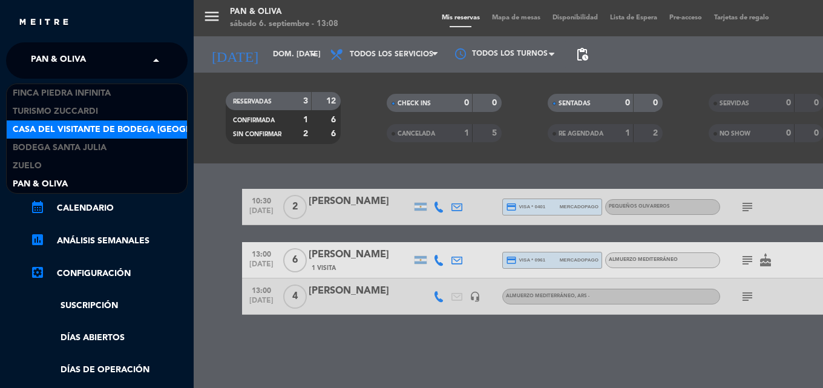
click at [96, 125] on span "Casa del Visitante de Bodega [GEOGRAPHIC_DATA][PERSON_NAME]" at bounding box center [165, 130] width 304 height 14
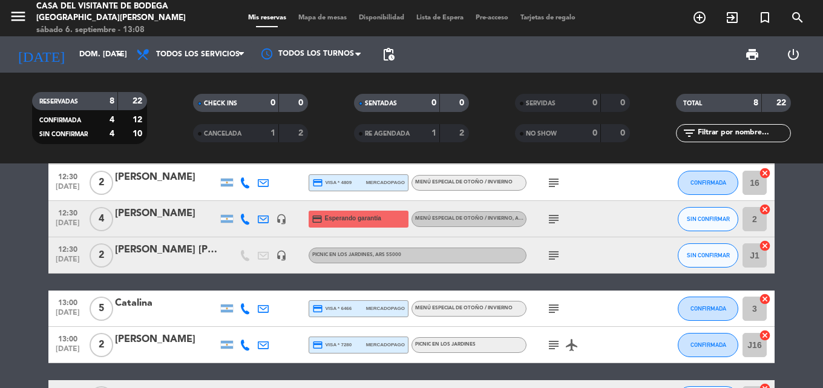
scroll to position [121, 0]
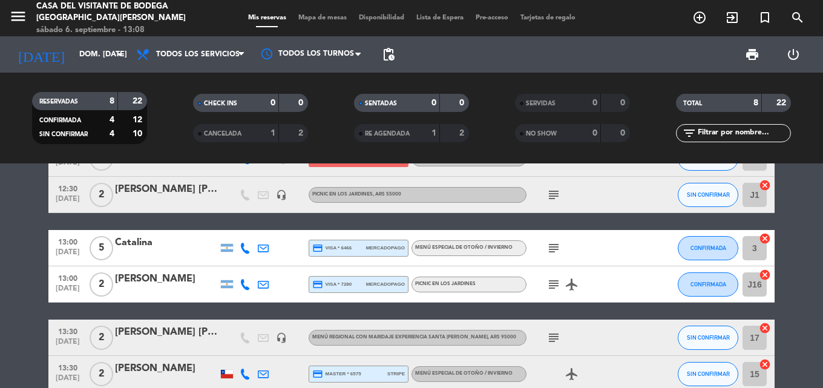
click at [546, 247] on span "subject" at bounding box center [554, 248] width 18 height 15
click at [553, 247] on icon "subject" at bounding box center [554, 248] width 15 height 15
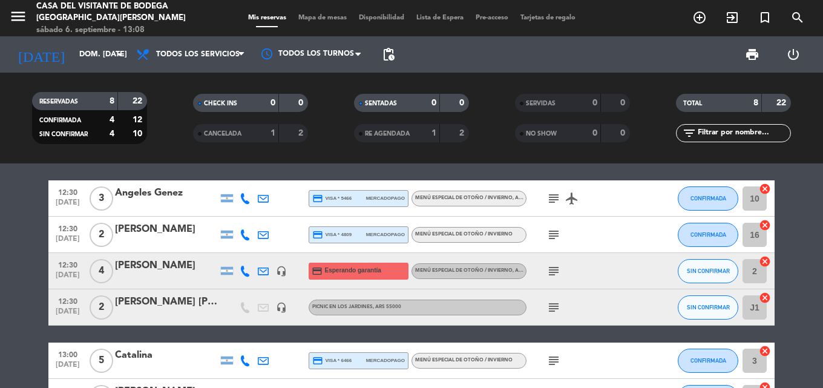
scroll to position [0, 0]
